Goal: Check status: Check status

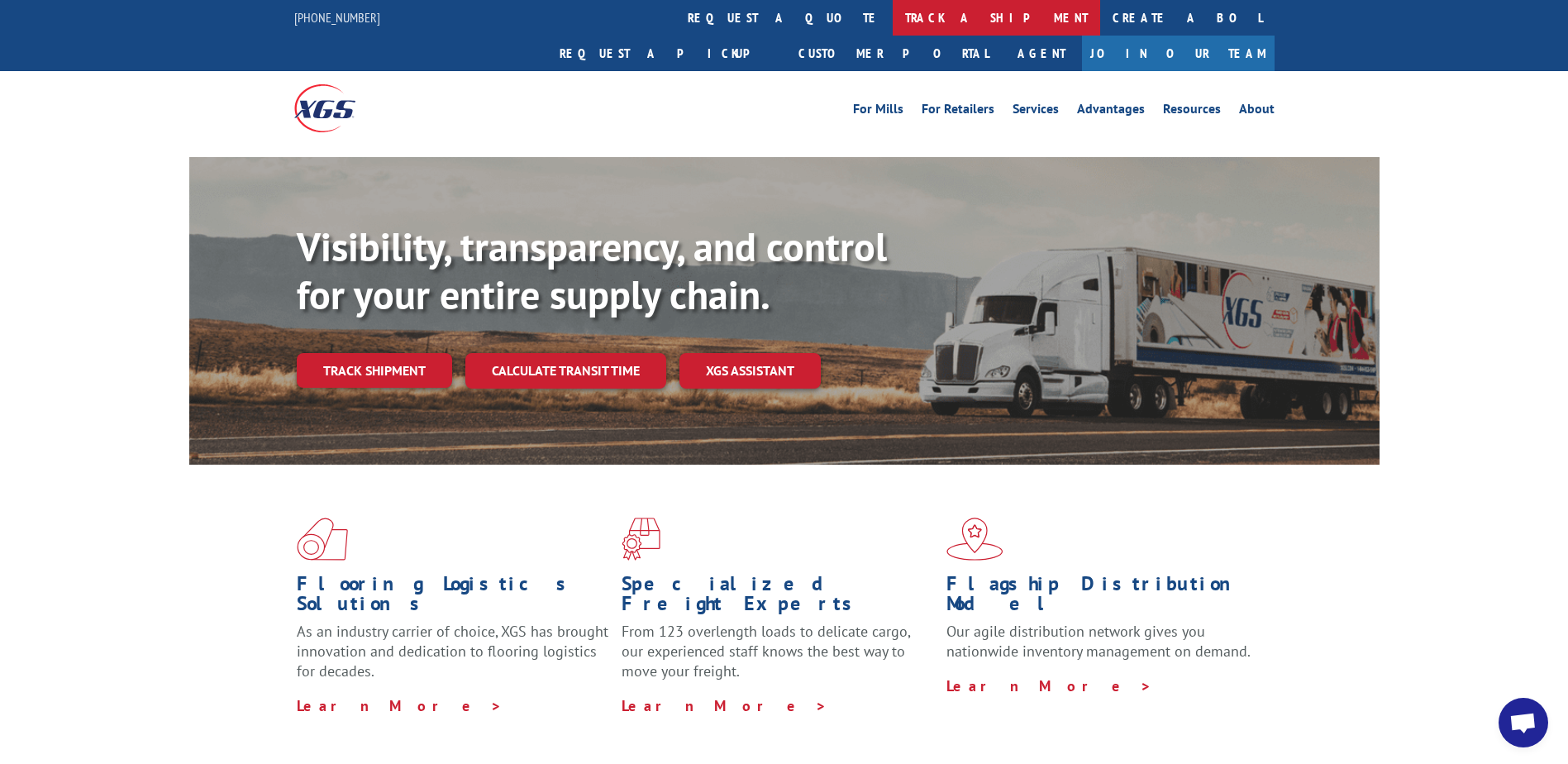
click at [893, 19] on link "track a shipment" at bounding box center [996, 18] width 207 height 35
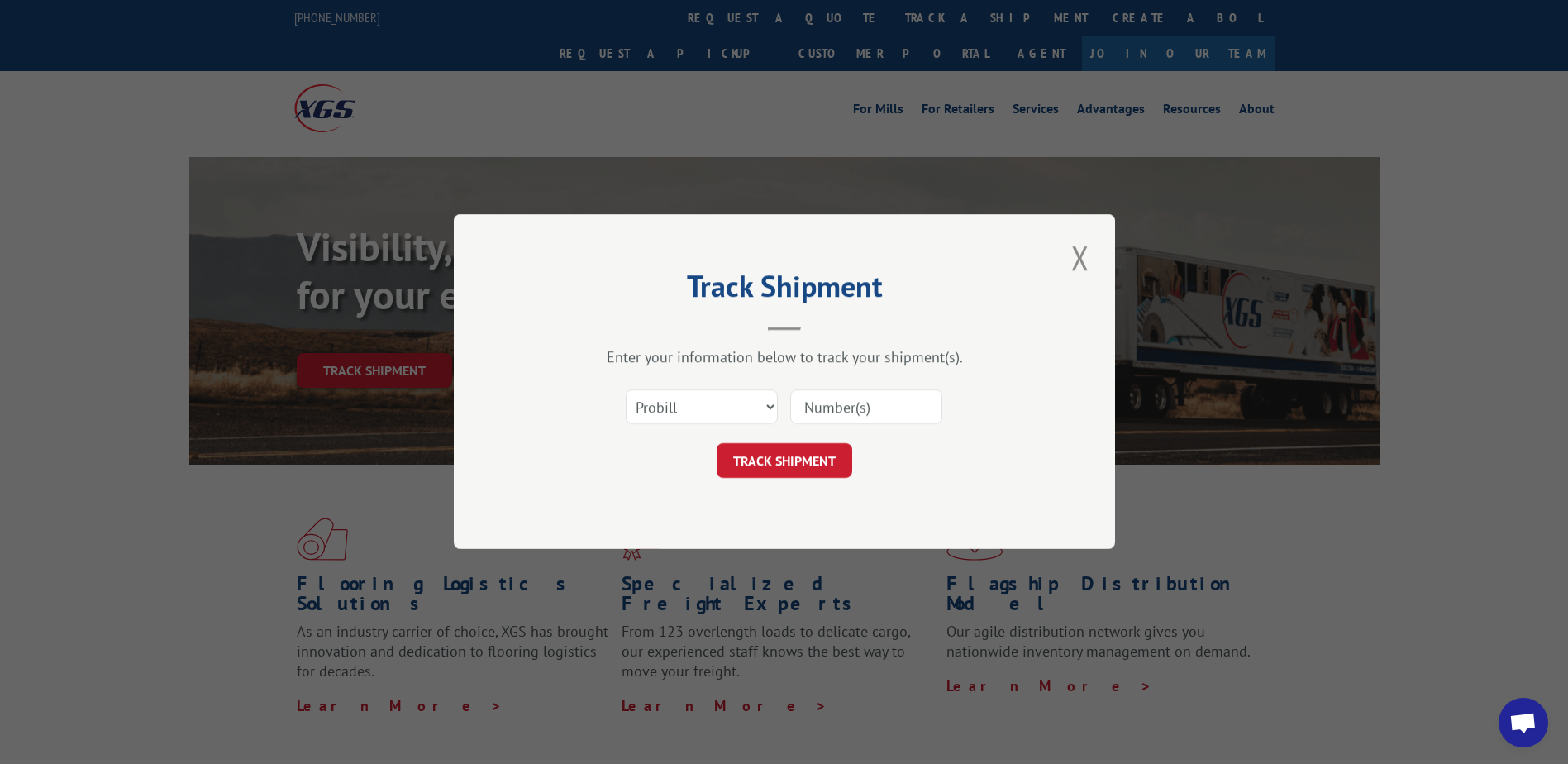
click at [810, 404] on input at bounding box center [865, 407] width 152 height 34
paste input "4894247"
type input "4894247"
click at [771, 403] on select "Select category... Probill BOL PO" at bounding box center [702, 407] width 152 height 34
select select "bol"
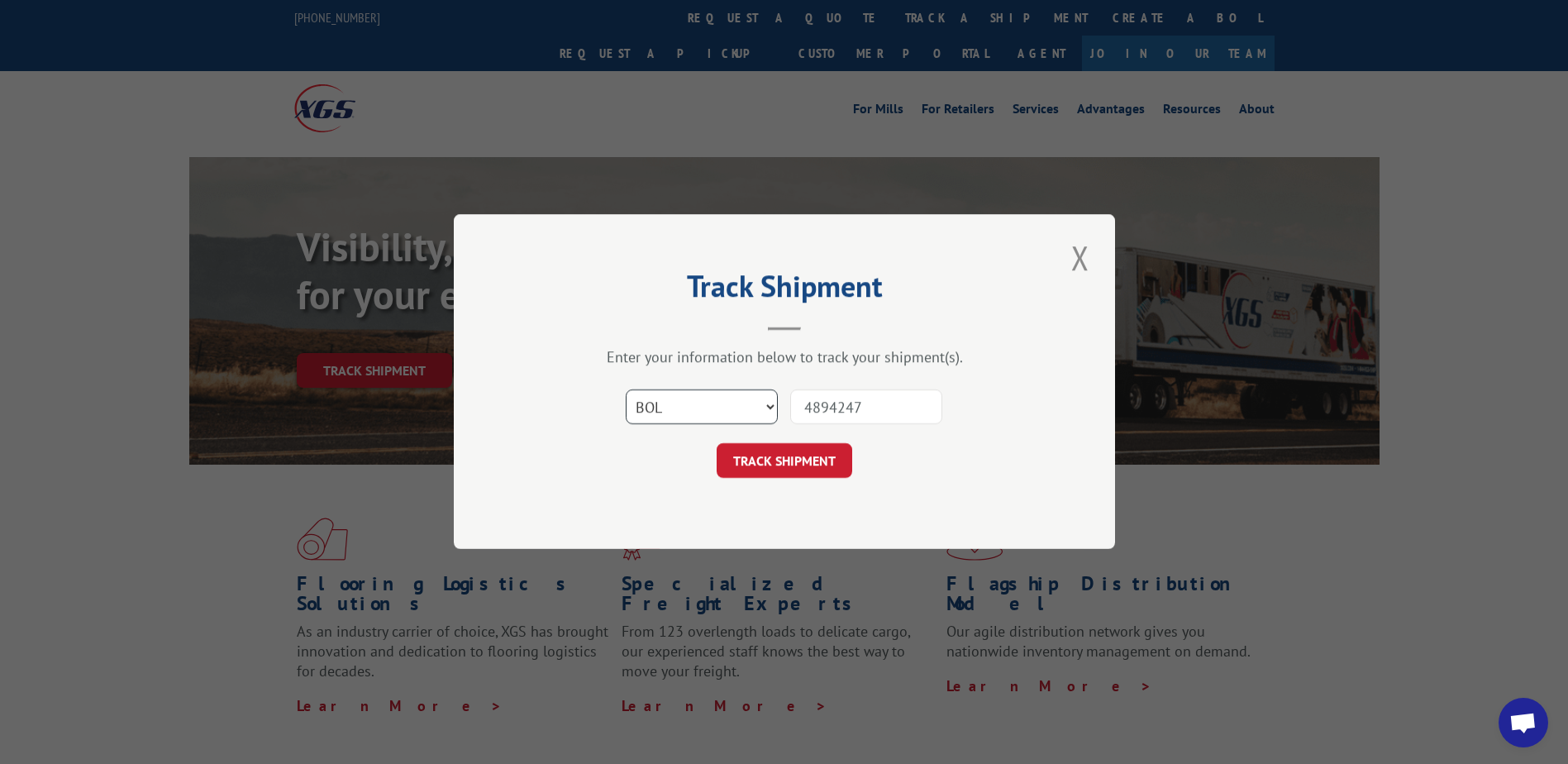
click at [626, 390] on select "Select category... Probill BOL PO" at bounding box center [702, 407] width 152 height 34
click at [785, 458] on button "TRACK SHIPMENT" at bounding box center [784, 460] width 135 height 34
